Goal: Answer question/provide support: Share knowledge or assist other users

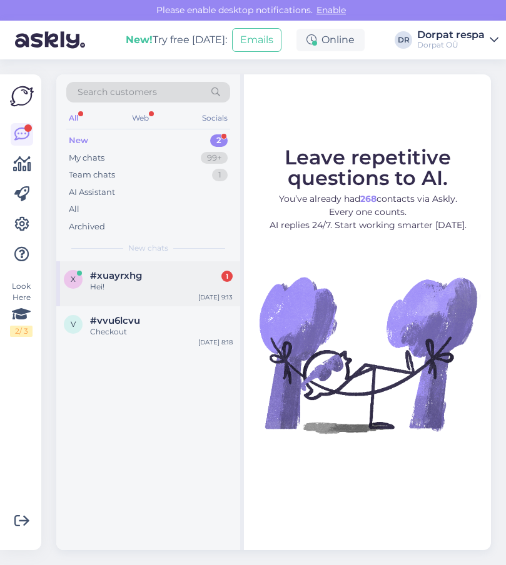
click at [154, 286] on div "Hei!" at bounding box center [161, 286] width 143 height 11
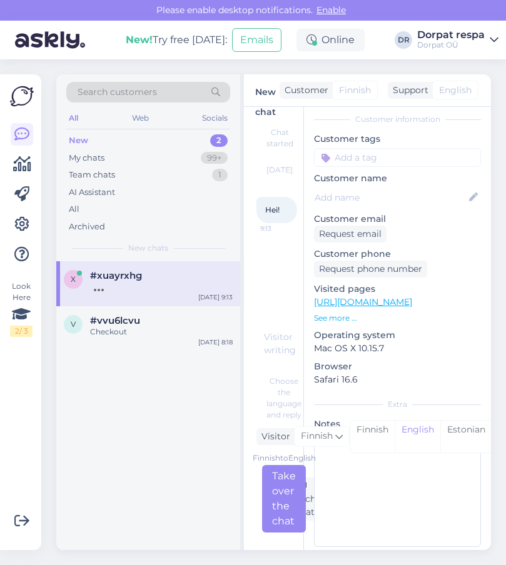
scroll to position [74, 0]
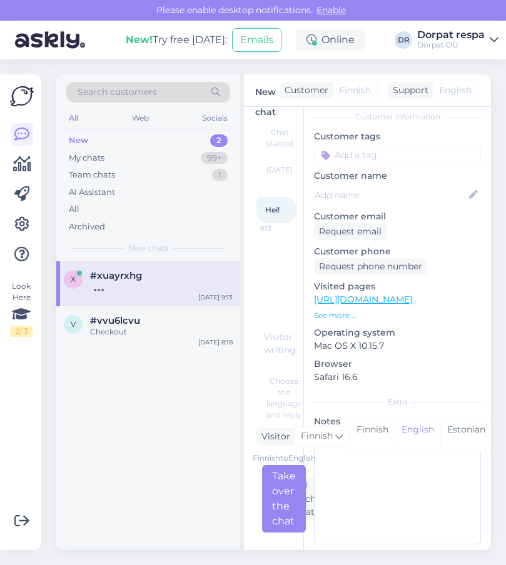
click at [132, 285] on div at bounding box center [161, 286] width 143 height 11
click at [137, 331] on div "Checkout" at bounding box center [161, 331] width 143 height 11
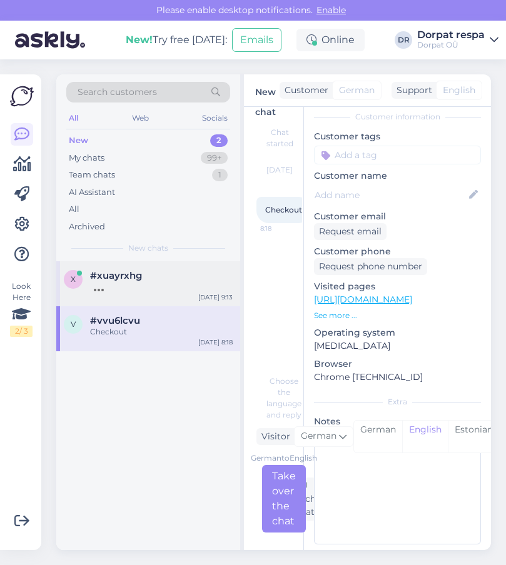
click at [129, 290] on div at bounding box center [161, 286] width 143 height 11
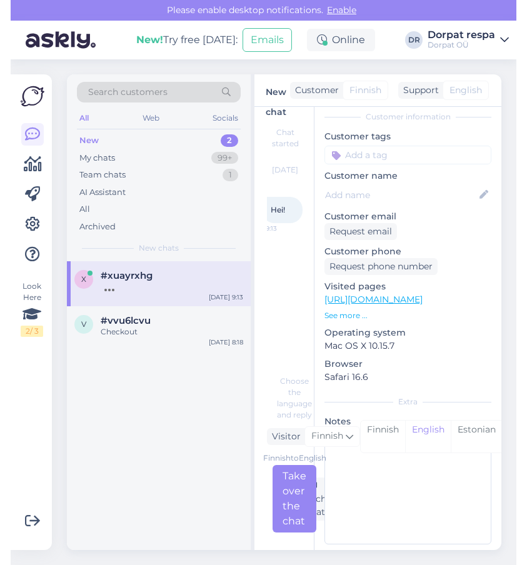
scroll to position [0, 6]
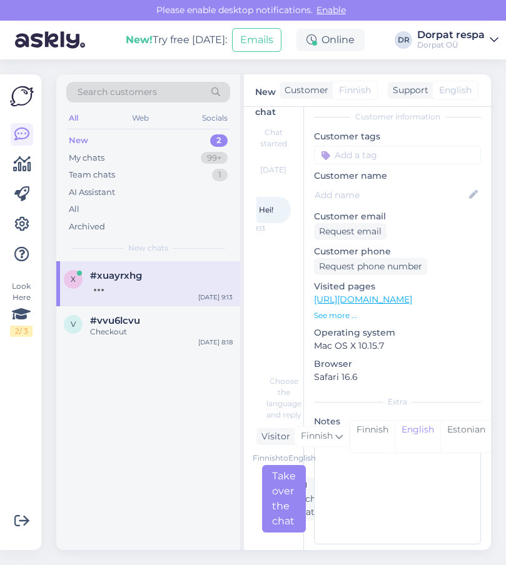
click at [268, 294] on div "Chat started [DATE] Hei! 9:13" at bounding box center [279, 238] width 46 height 238
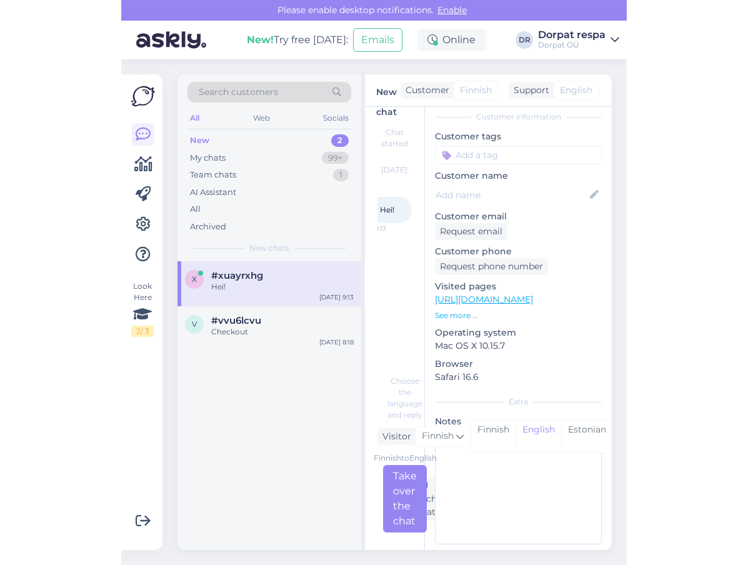
scroll to position [0, 0]
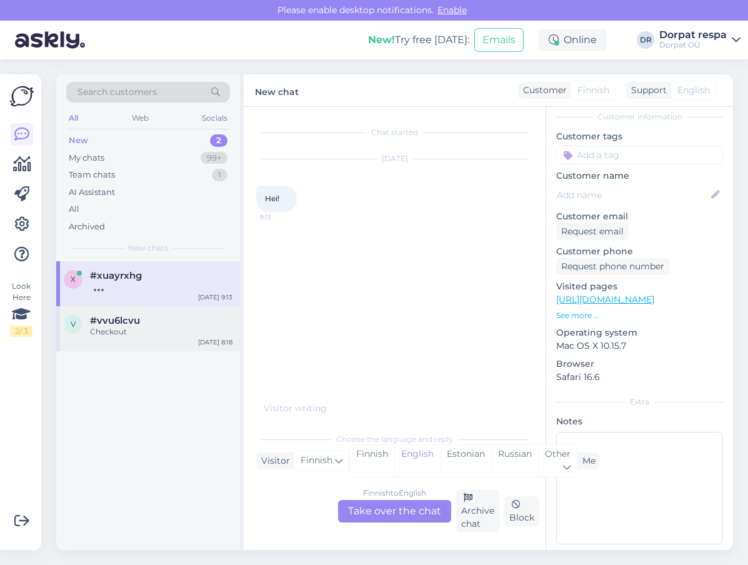
click at [114, 334] on div "Checkout" at bounding box center [161, 331] width 143 height 11
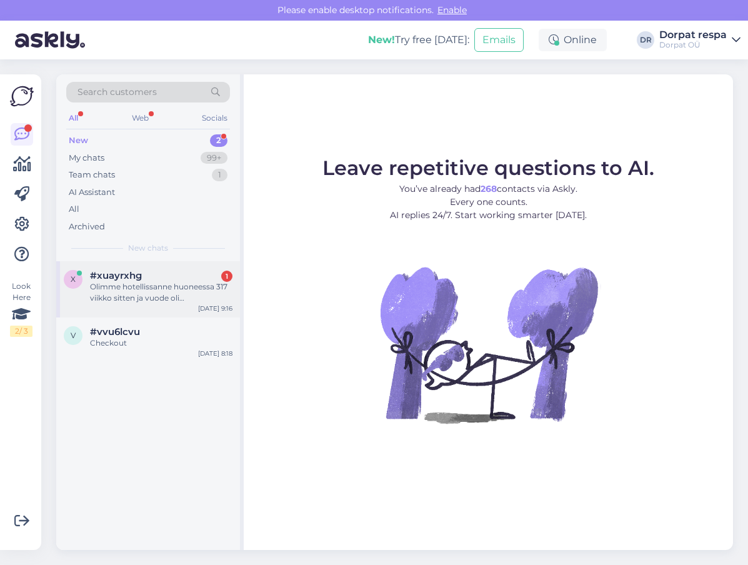
click at [136, 283] on div "Olimme hotellissanne huoneessa 317 viikko sitten ja vuode oli erinomainen,joten…" at bounding box center [161, 292] width 143 height 23
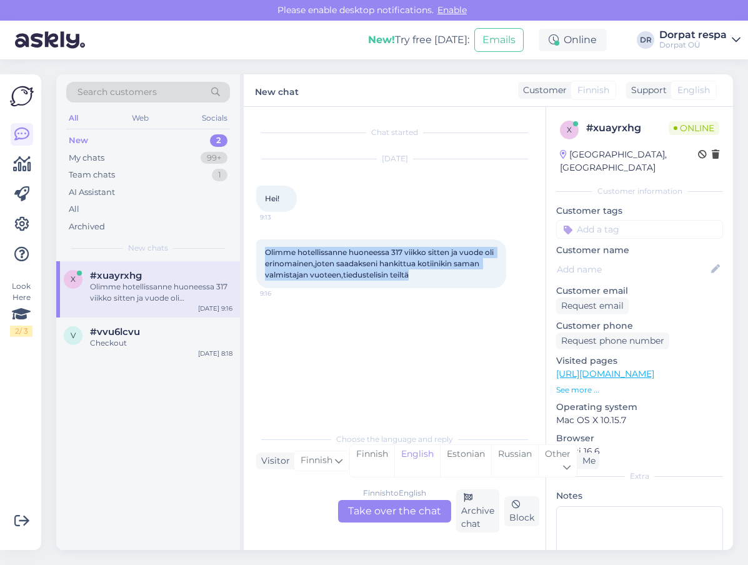
drag, startPoint x: 263, startPoint y: 250, endPoint x: 418, endPoint y: 276, distance: 157.3
click at [418, 276] on div "Olimme hotellissanne huoneessa 317 viikko sitten ja vuode oli erinomainen,joten…" at bounding box center [381, 263] width 250 height 49
copy span "Olimme hotellissanne huoneessa 317 viikko sitten ja vuode oli erinomainen,joten…"
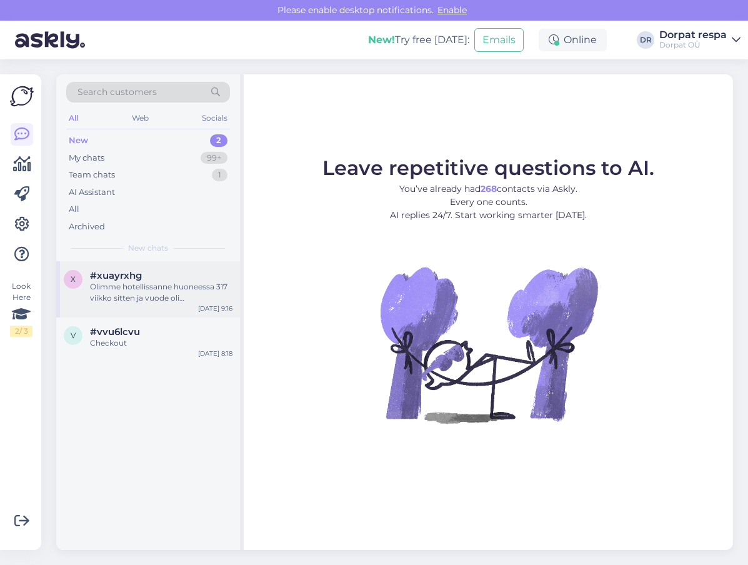
click at [157, 293] on div "Olimme hotellissanne huoneessa 317 viikko sitten ja vuode oli erinomainen,joten…" at bounding box center [161, 292] width 143 height 23
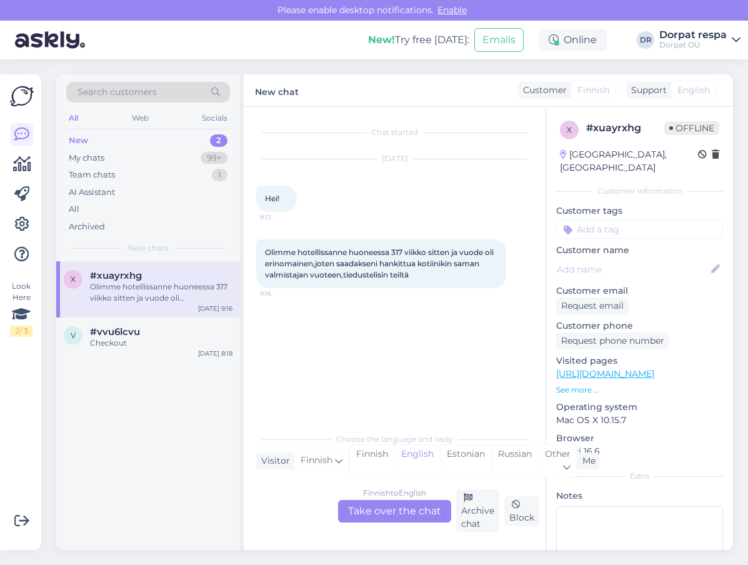
click at [385, 507] on div "Finnish to English Take over the chat" at bounding box center [394, 511] width 113 height 23
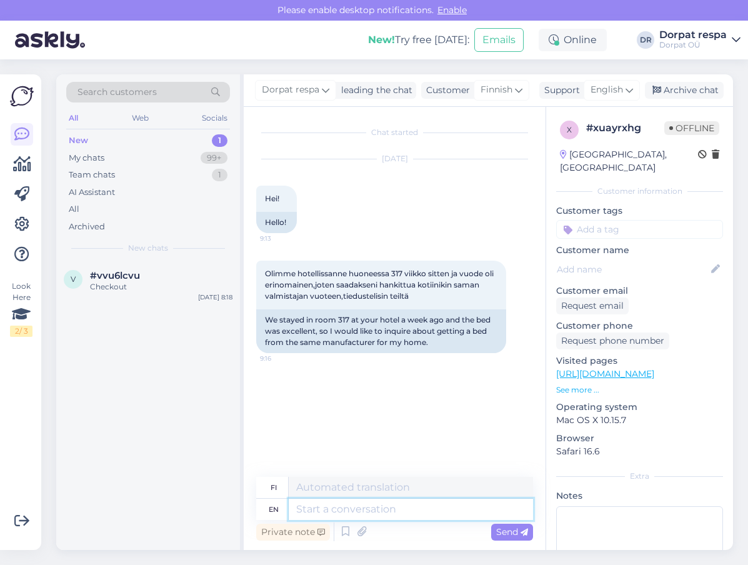
click at [342, 508] on textarea at bounding box center [411, 509] width 244 height 21
type textarea "Hello!"
type textarea "Hei!"
type textarea "Hello! O"
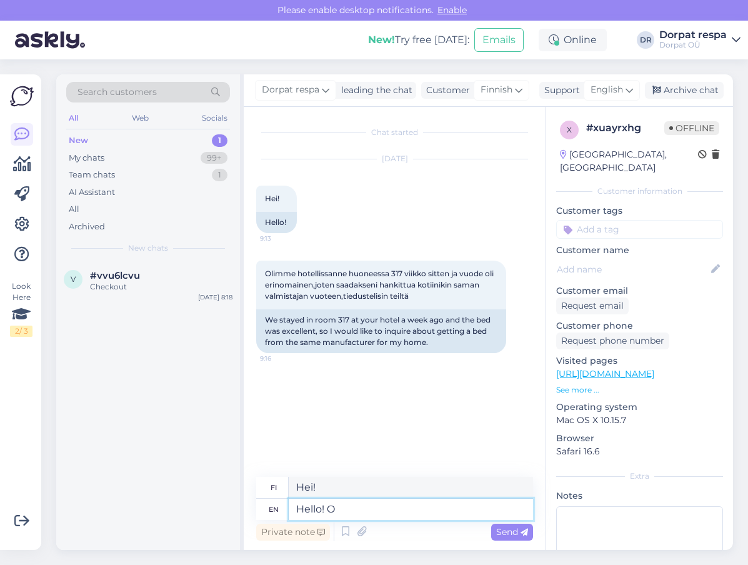
type textarea "Hei! Oi!"
type textarea "Hello! Our"
type textarea "Hei! Meidän"
type textarea "Hello! Our beds"
type textarea "Hei! Meidän sänkymme"
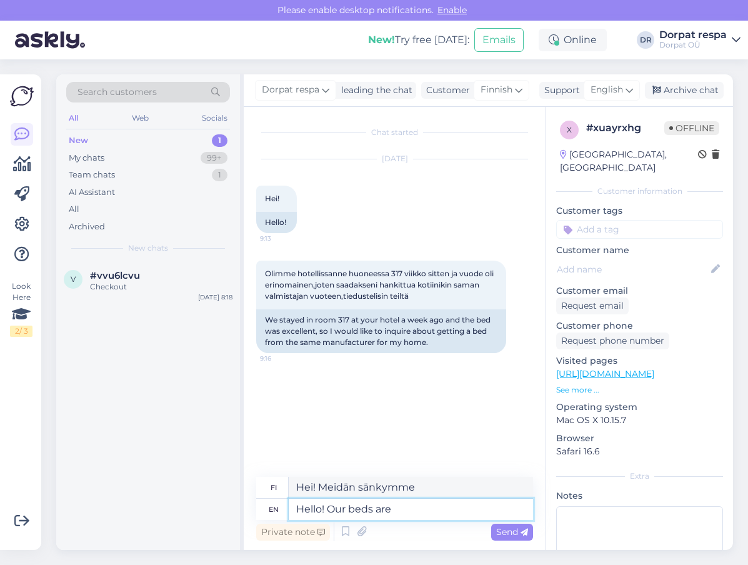
type textarea "Hello! Our beds are"
type textarea "Hei! Sänkymme ovat"
type textarea "Hello! Our beds are from"
type textarea "Hei! Sänkymme ovat peräisin"
paste textarea "[URL][DOMAIN_NAME]"
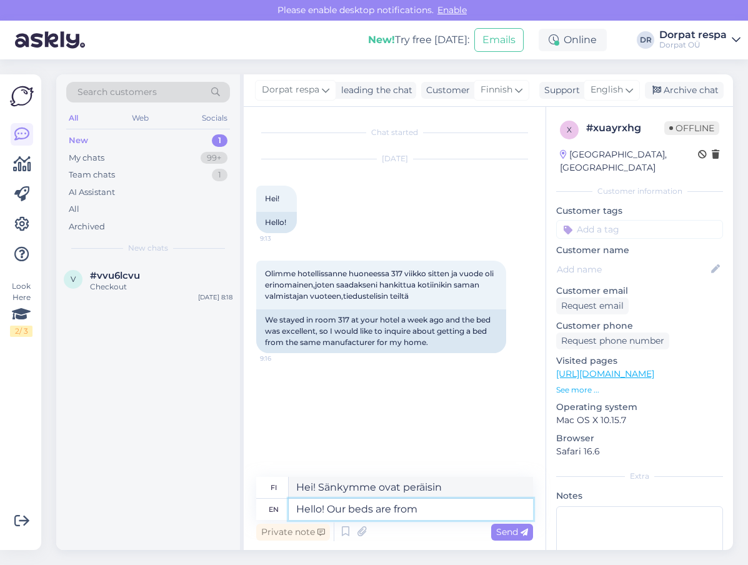
type textarea "Hello! Our beds are from [URL][DOMAIN_NAME]"
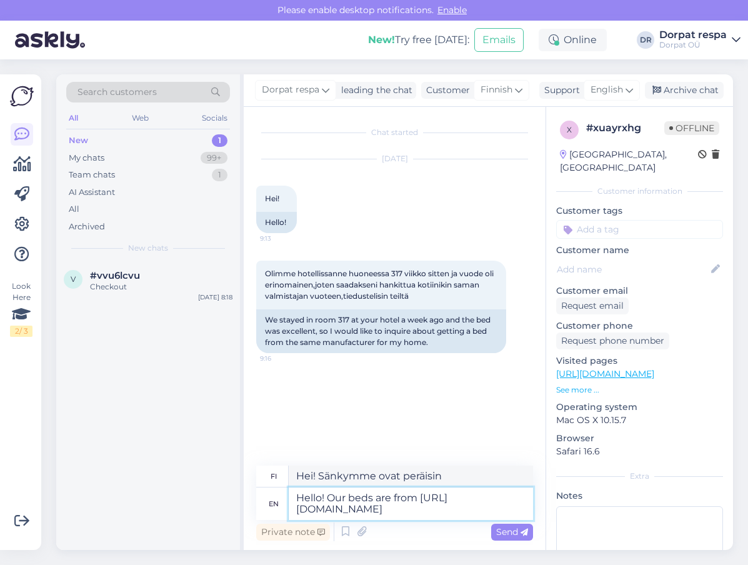
type textarea "Hei! Sänkymme ovat osoitteesta [URL][DOMAIN_NAME]"
type textarea "Hello! Our beds are from [URL][DOMAIN_NAME] ."
type textarea "Hei! Sänkymme ovat osoitteesta [URL][DOMAIN_NAME] ."
type textarea "Hello! Our beds are from [URL][DOMAIN_NAME]"
type textarea "Hei! Sänkymme ovat osoitteesta [URL][DOMAIN_NAME]"
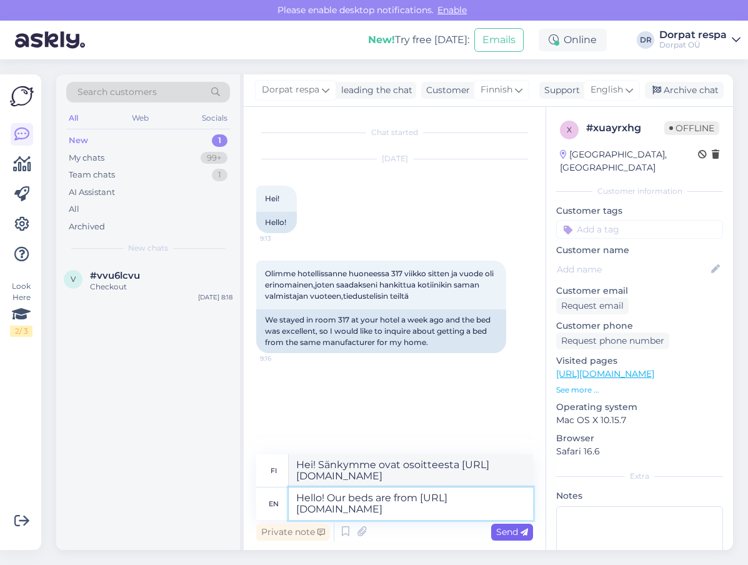
type textarea "Hello! Our beds are from [URL][DOMAIN_NAME]"
click at [523, 533] on icon at bounding box center [525, 533] width 8 height 8
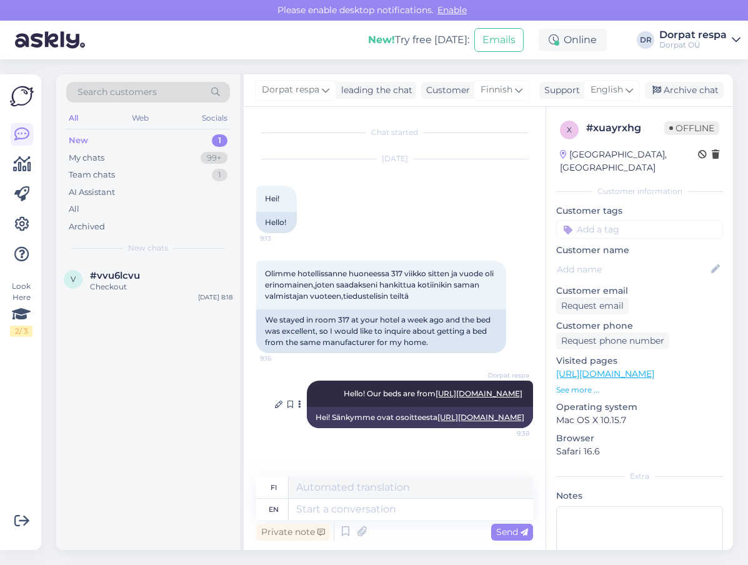
click at [448, 392] on link "[URL][DOMAIN_NAME]" at bounding box center [479, 393] width 87 height 9
